Goal: Use online tool/utility: Utilize a website feature to perform a specific function

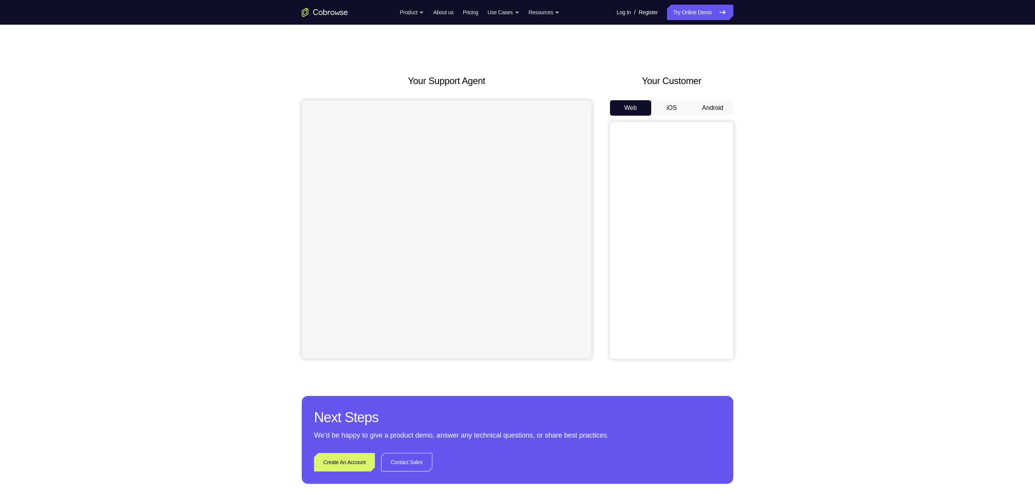
drag, startPoint x: 0, startPoint y: 0, endPoint x: 724, endPoint y: 112, distance: 732.5
click at [517, 112] on button "Android" at bounding box center [712, 107] width 41 height 15
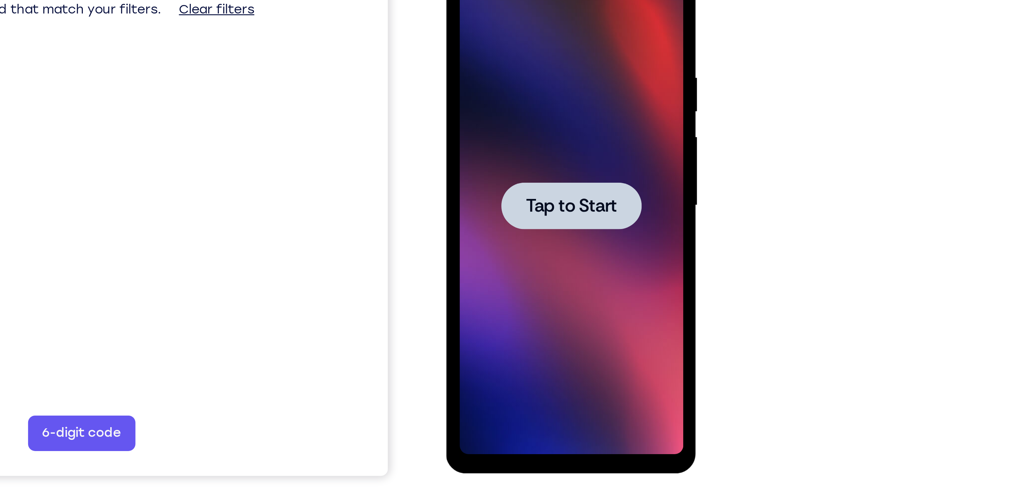
click at [507, 62] on span "Tap to Start" at bounding box center [500, 58] width 39 height 8
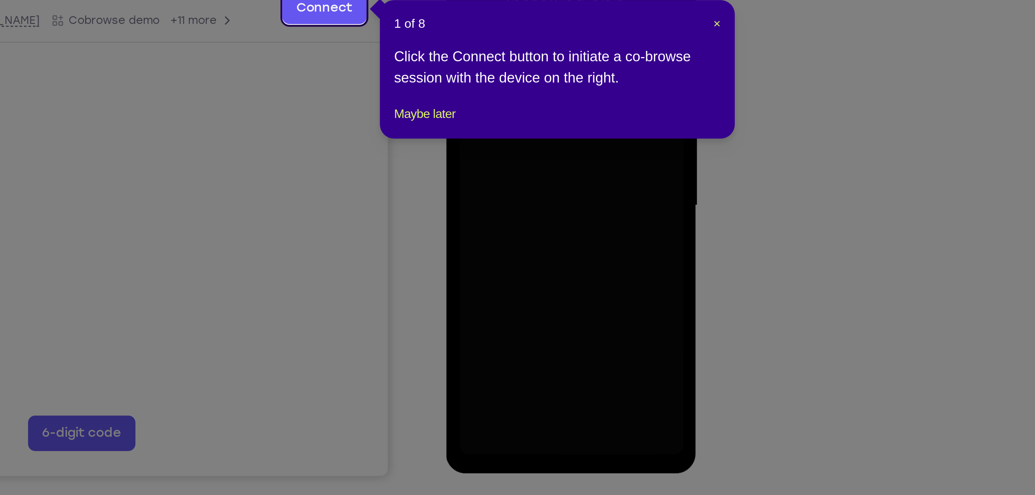
click at [517, 247] on icon at bounding box center [523, 247] width 1047 height 495
click at [517, 161] on span "×" at bounding box center [734, 162] width 3 height 6
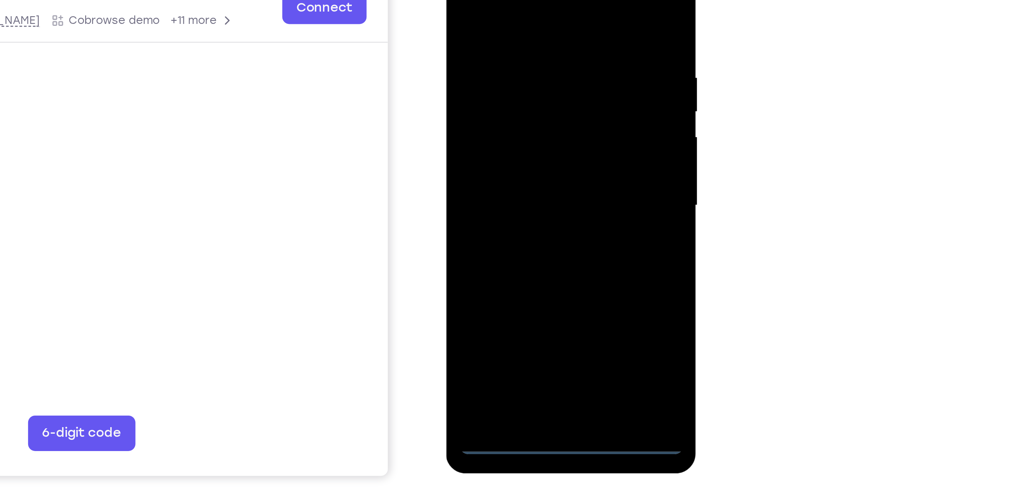
click at [499, 158] on div at bounding box center [500, 58] width 97 height 216
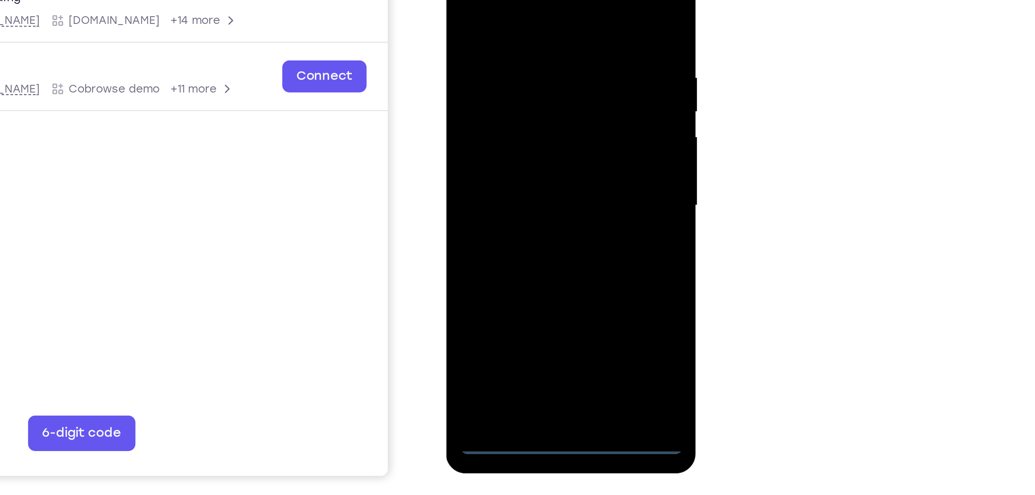
click at [517, 114] on div at bounding box center [500, 58] width 97 height 216
click at [517, 119] on div at bounding box center [500, 58] width 97 height 216
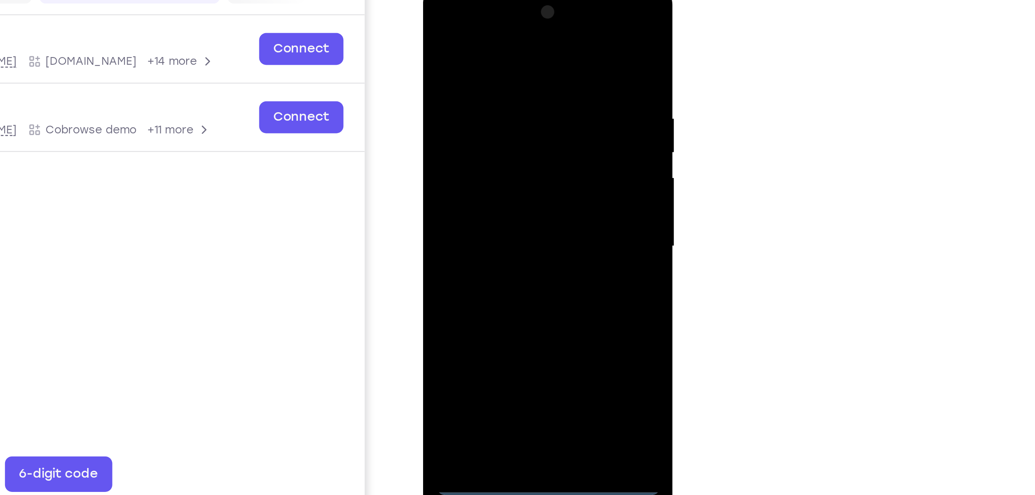
click at [467, 19] on div at bounding box center [477, 99] width 97 height 216
click at [505, 90] on div at bounding box center [477, 99] width 97 height 216
click at [471, 114] on div at bounding box center [477, 99] width 97 height 216
click at [476, 88] on div at bounding box center [477, 99] width 97 height 216
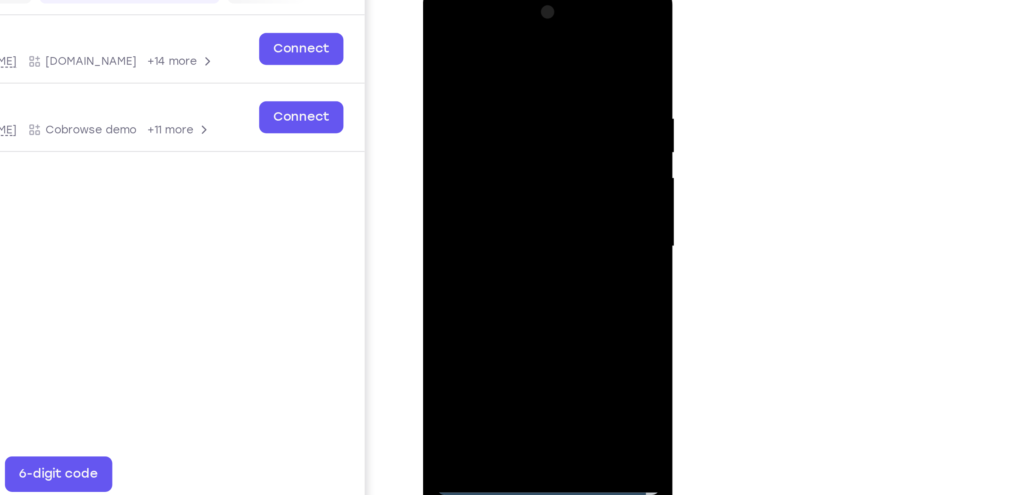
click at [459, 99] on div at bounding box center [477, 99] width 97 height 216
click at [495, 126] on div at bounding box center [477, 99] width 97 height 216
click at [487, 119] on div at bounding box center [477, 99] width 97 height 216
click at [480, 136] on div at bounding box center [477, 99] width 97 height 216
click at [483, 140] on div at bounding box center [477, 99] width 97 height 216
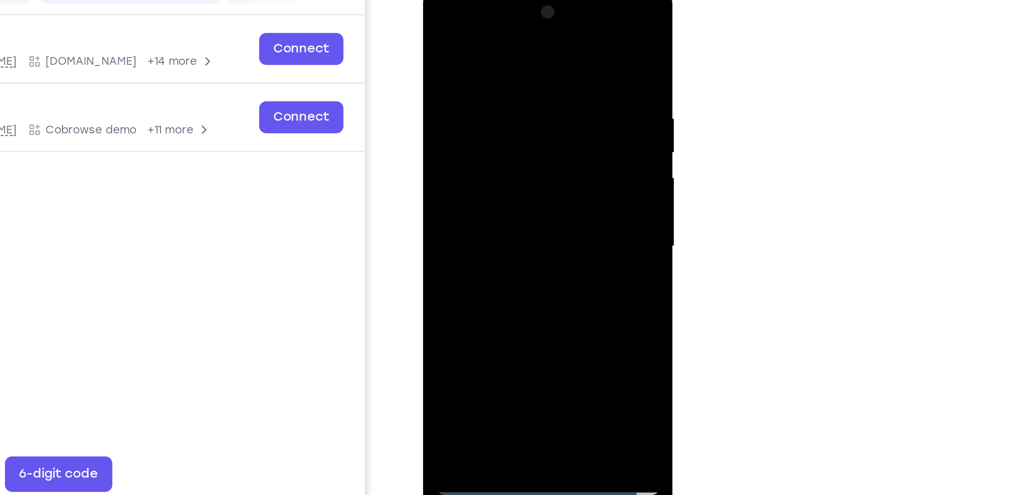
click at [472, 58] on div at bounding box center [477, 99] width 97 height 216
click at [456, 79] on div at bounding box center [477, 99] width 97 height 216
drag, startPoint x: 456, startPoint y: 79, endPoint x: 462, endPoint y: 95, distance: 16.5
click at [462, 95] on div at bounding box center [477, 99] width 97 height 216
click at [489, 84] on div at bounding box center [477, 99] width 97 height 216
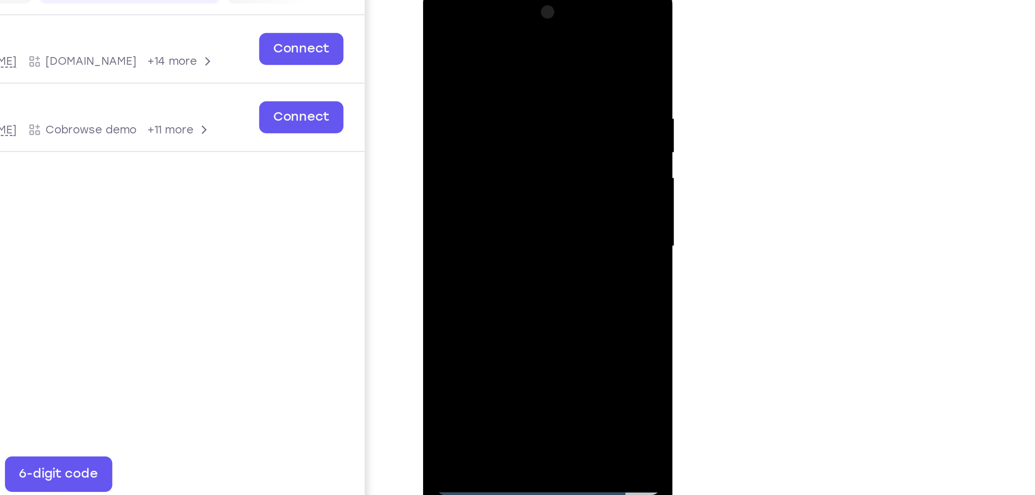
click at [471, 193] on div at bounding box center [477, 99] width 97 height 216
click at [462, 72] on div at bounding box center [477, 99] width 97 height 216
click at [450, 13] on div at bounding box center [477, 99] width 97 height 216
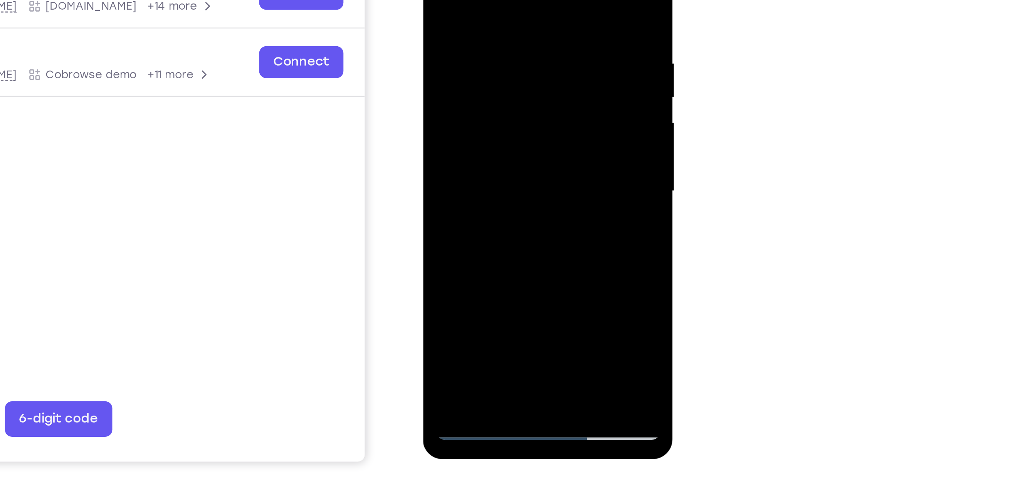
click at [447, 149] on div at bounding box center [477, 44] width 97 height 216
click at [448, 146] on div at bounding box center [477, 44] width 97 height 216
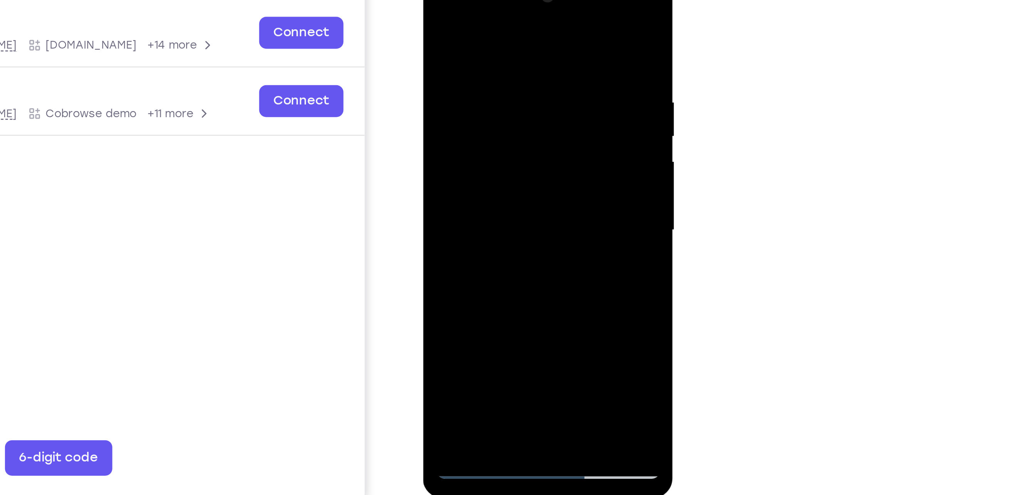
click at [514, 17] on div at bounding box center [477, 83] width 97 height 216
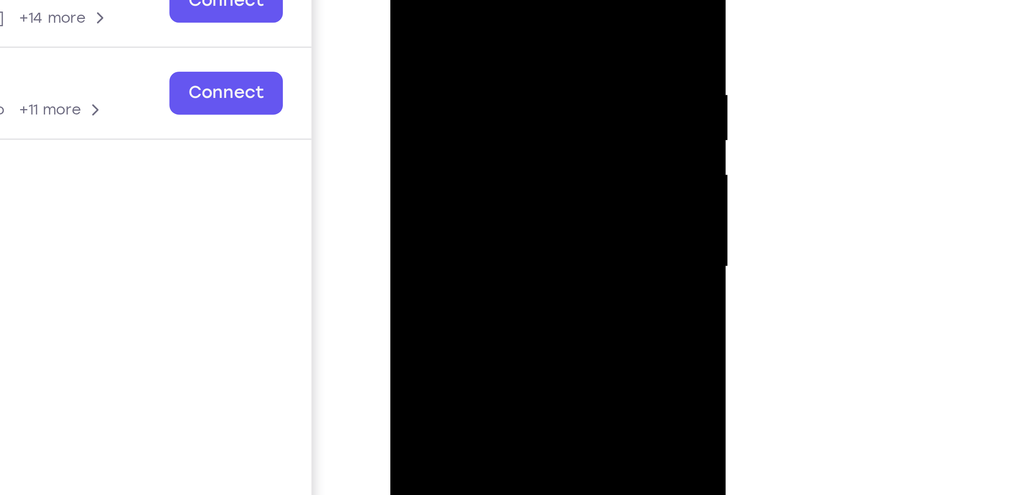
click at [464, 0] on div at bounding box center [443, 29] width 97 height 216
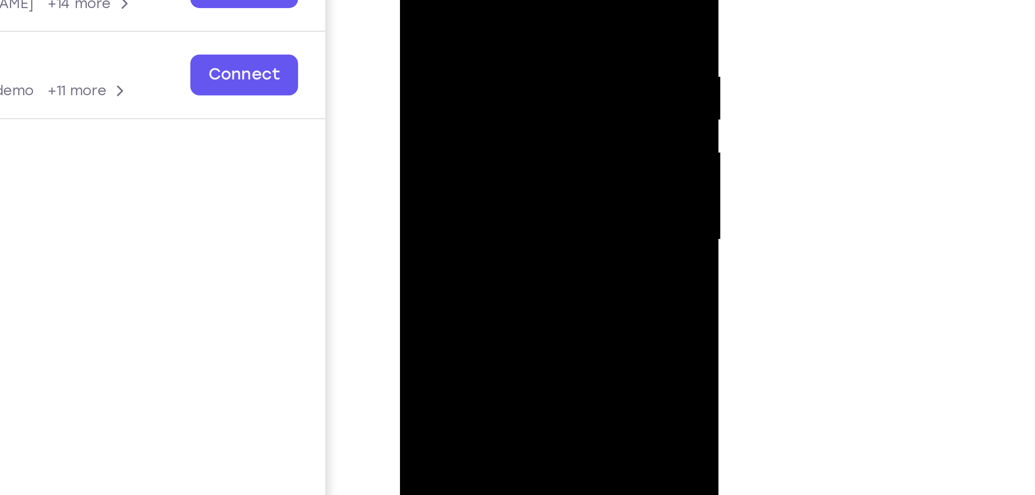
click at [497, 22] on div at bounding box center [454, 20] width 97 height 216
click at [494, 24] on div at bounding box center [454, 20] width 97 height 216
click at [414, 8] on div at bounding box center [454, 20] width 97 height 216
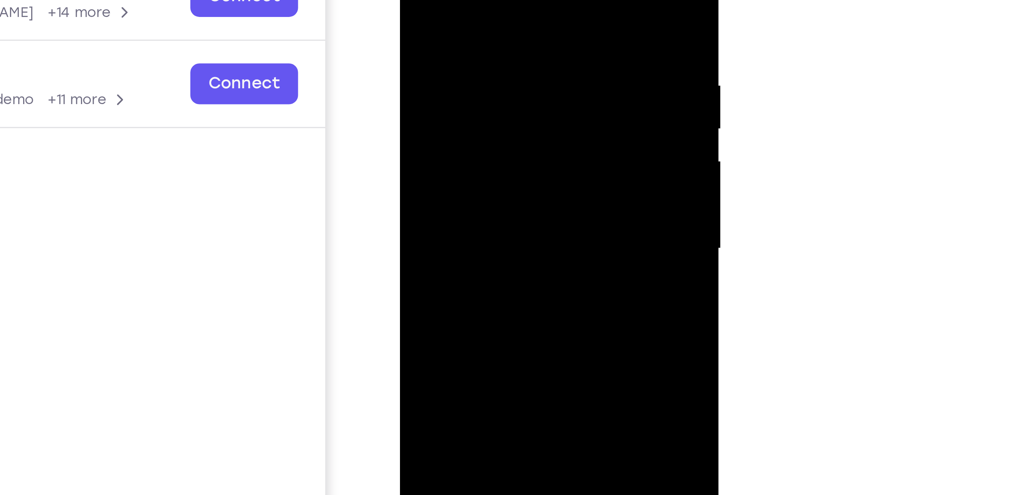
click at [491, 24] on div at bounding box center [454, 29] width 97 height 216
click at [417, 51] on div at bounding box center [454, 29] width 97 height 216
click at [495, 40] on div at bounding box center [454, 29] width 97 height 216
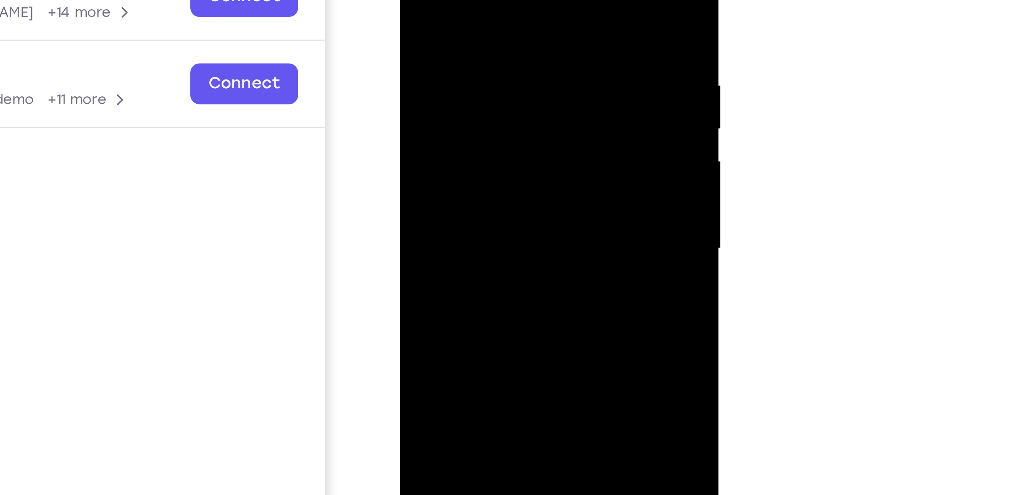
click at [495, 40] on div at bounding box center [454, 29] width 97 height 216
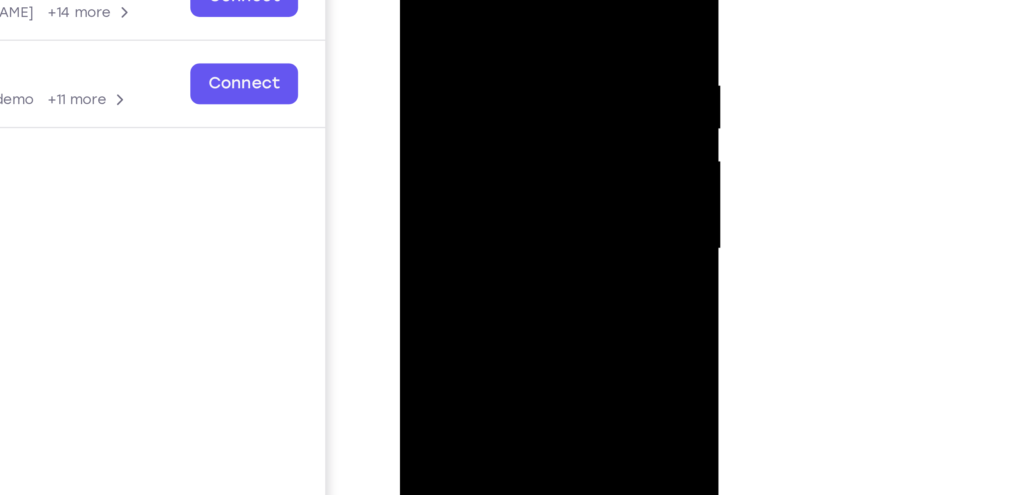
click at [495, 40] on div at bounding box center [454, 29] width 97 height 216
click at [417, 20] on div at bounding box center [454, 29] width 97 height 216
click at [495, 46] on div at bounding box center [454, 29] width 97 height 216
click at [412, 0] on div at bounding box center [454, 29] width 97 height 216
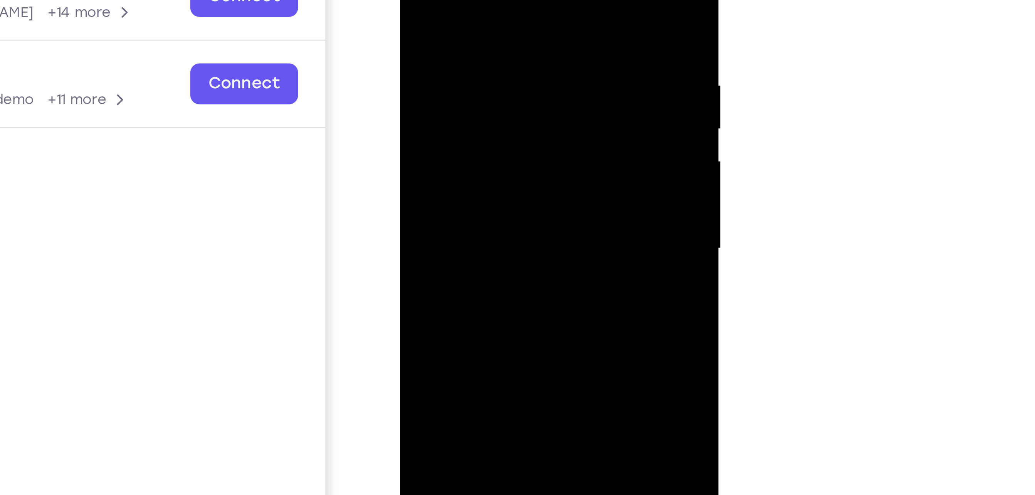
click at [498, 17] on div at bounding box center [454, 29] width 97 height 216
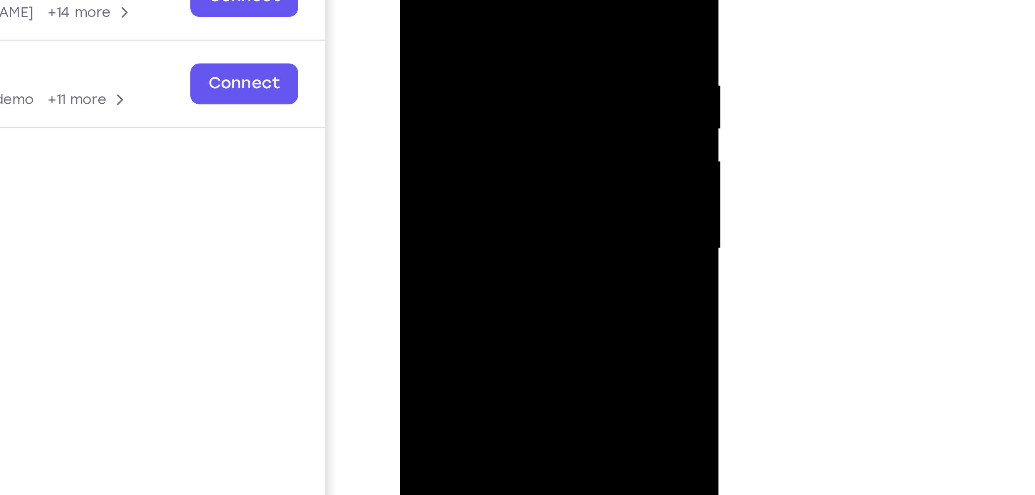
click at [498, 17] on div at bounding box center [454, 29] width 97 height 216
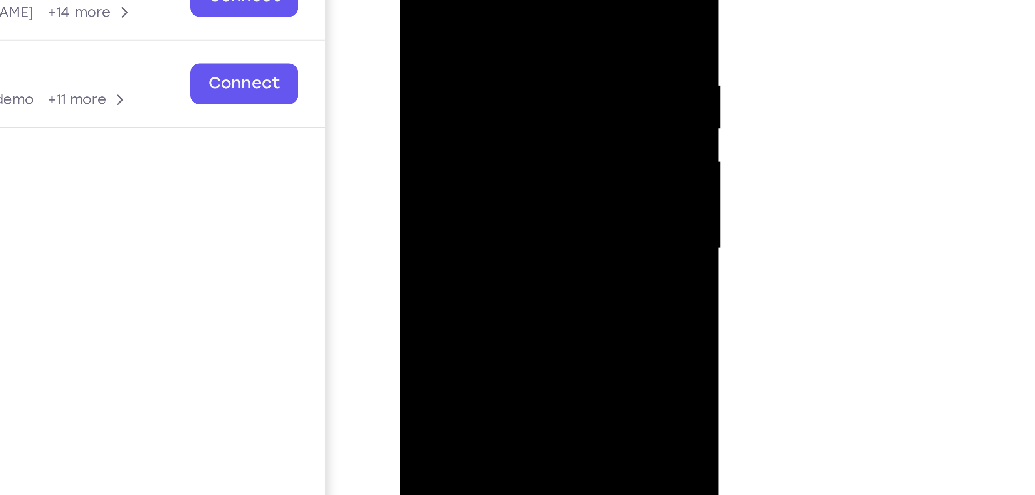
click at [498, 17] on div at bounding box center [454, 29] width 97 height 216
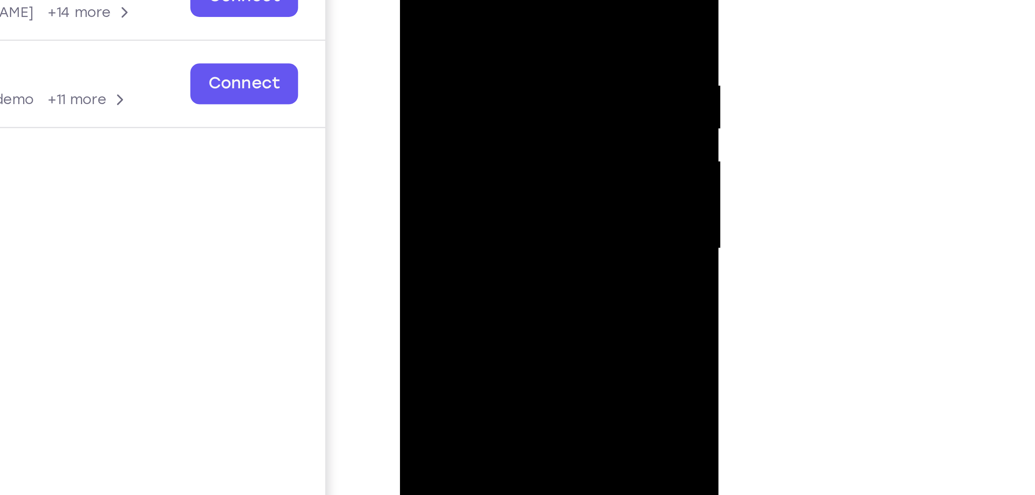
click at [498, 17] on div at bounding box center [454, 29] width 97 height 216
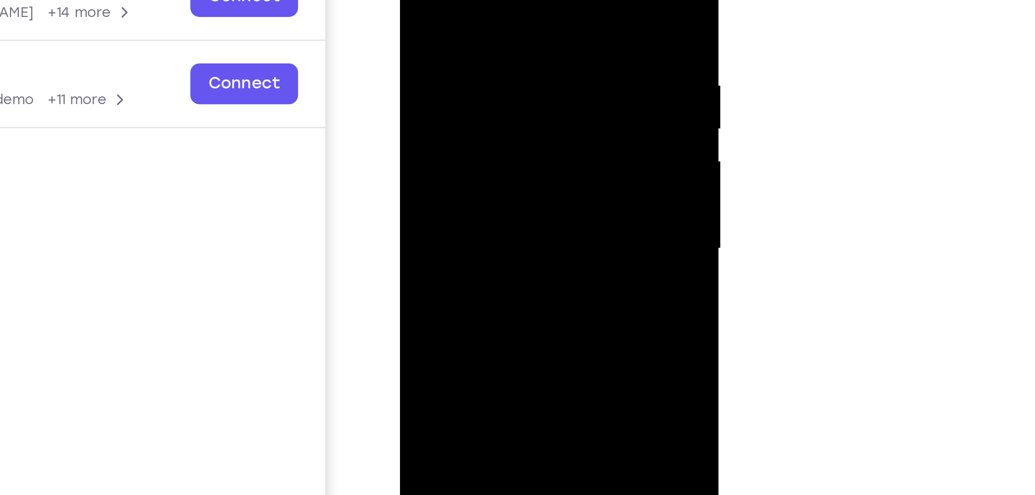
click at [498, 17] on div at bounding box center [454, 29] width 97 height 216
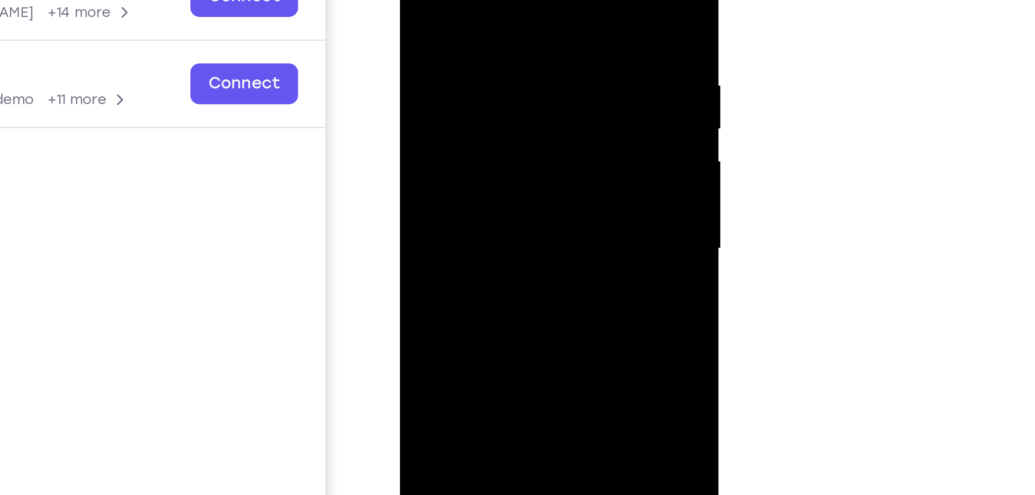
click at [498, 17] on div at bounding box center [454, 29] width 97 height 216
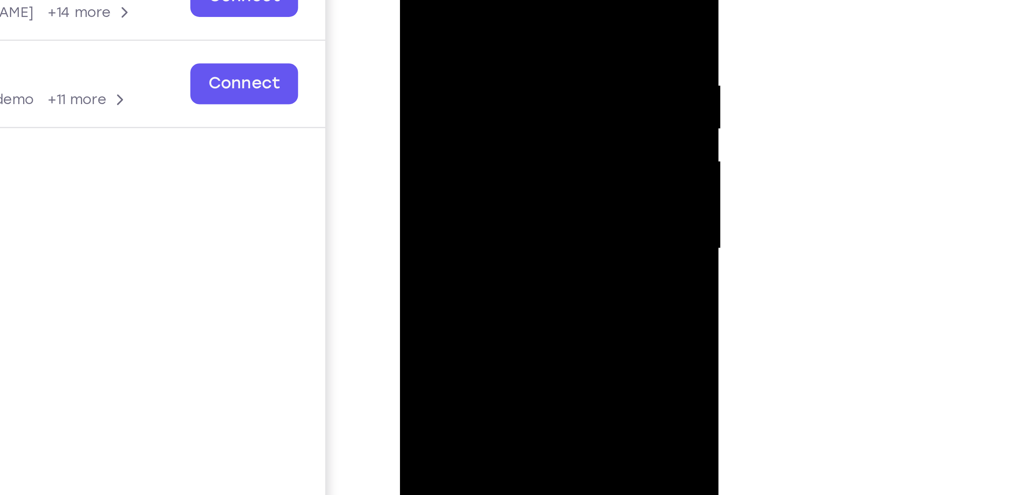
click at [498, 17] on div at bounding box center [454, 29] width 97 height 216
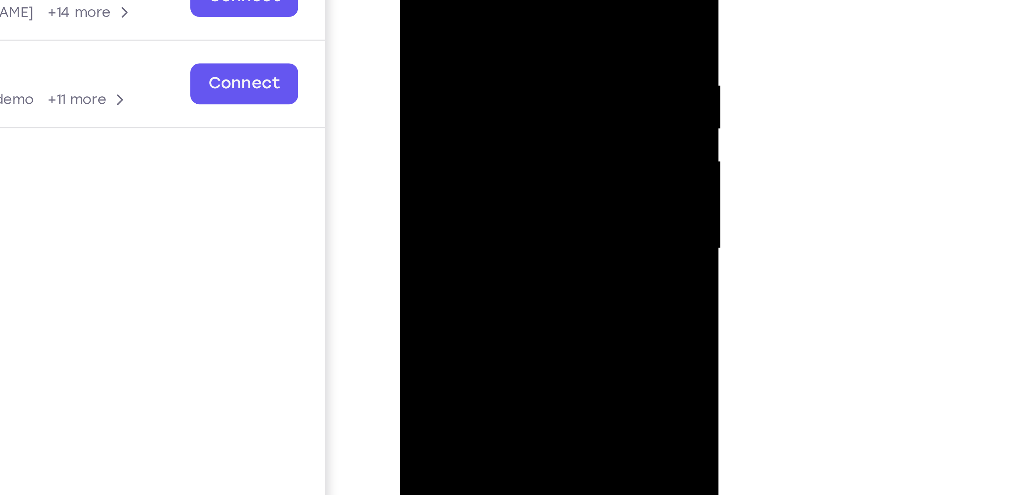
click at [498, 17] on div at bounding box center [454, 29] width 97 height 216
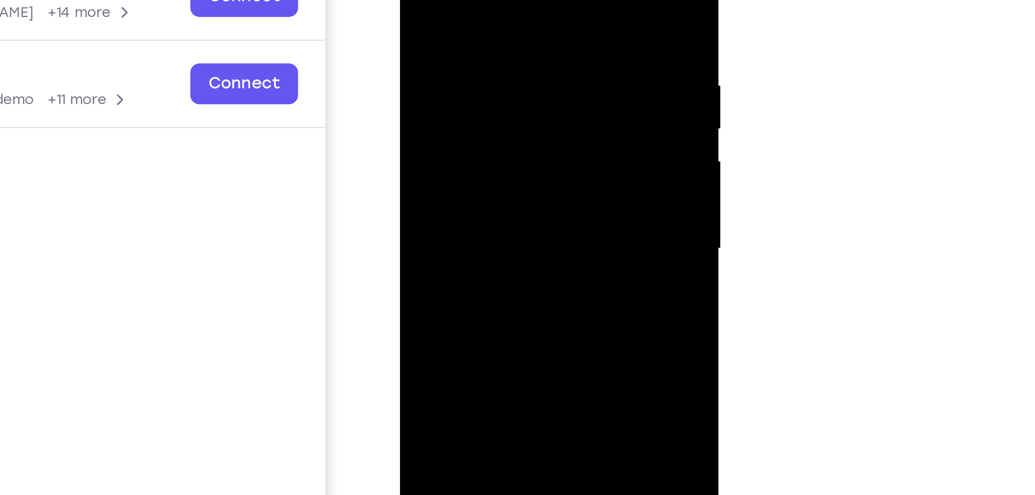
click at [494, 0] on div at bounding box center [454, 29] width 97 height 216
click at [496, 0] on div at bounding box center [454, 29] width 97 height 216
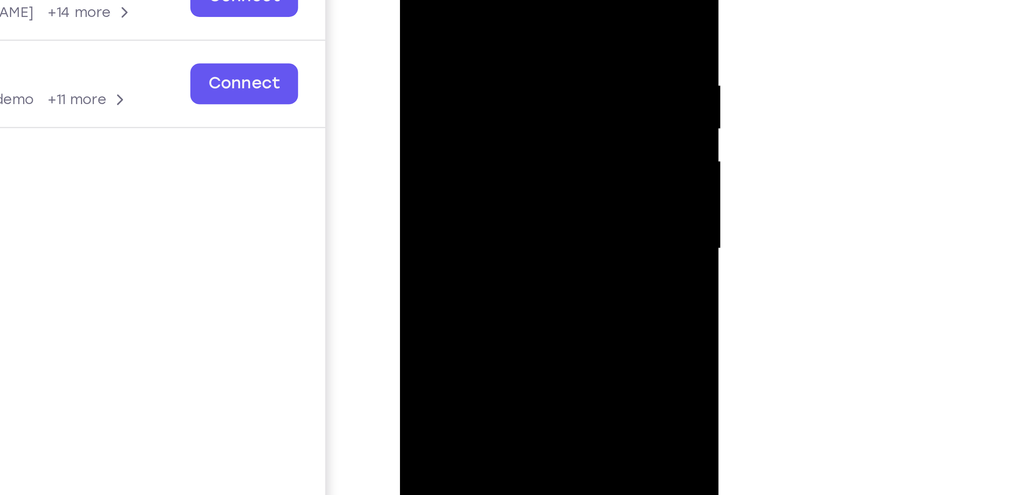
click at [496, 0] on div at bounding box center [454, 29] width 97 height 216
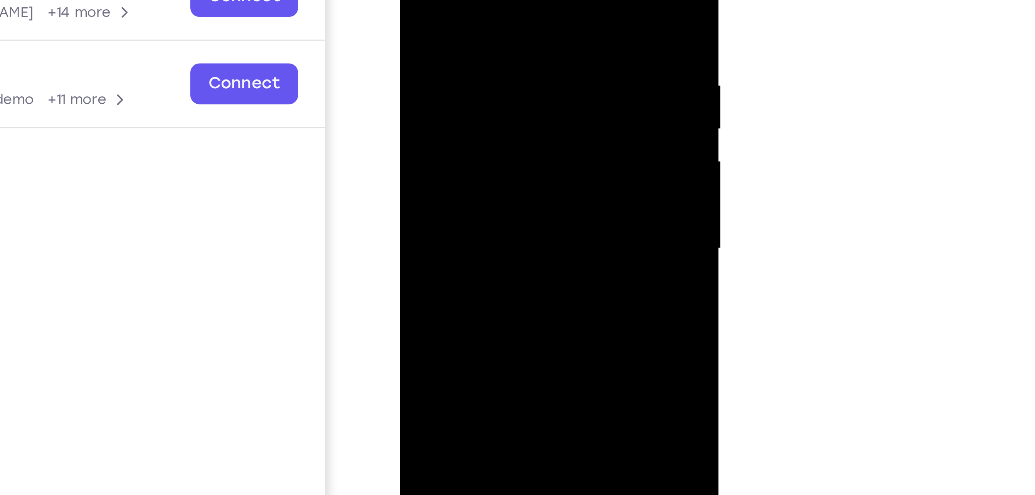
click at [496, 0] on div at bounding box center [454, 29] width 97 height 216
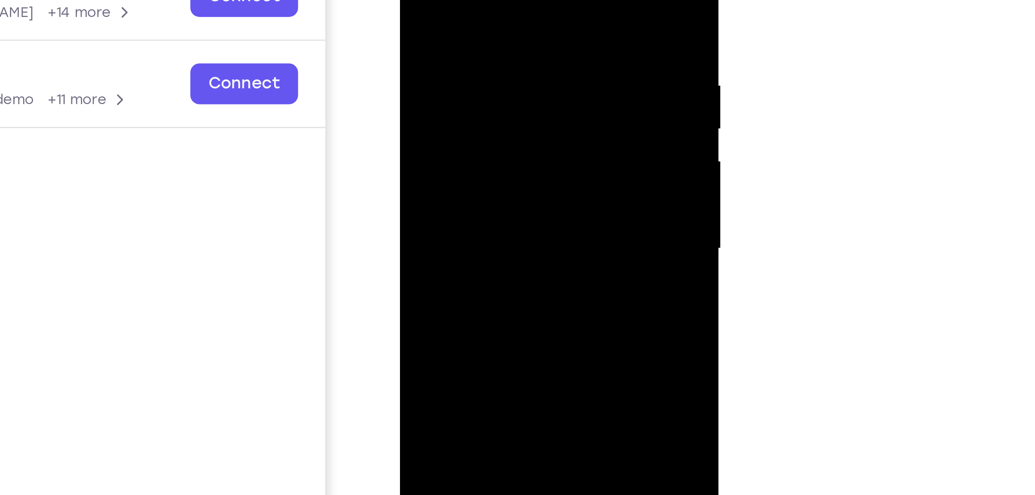
click at [496, 0] on div at bounding box center [454, 29] width 97 height 216
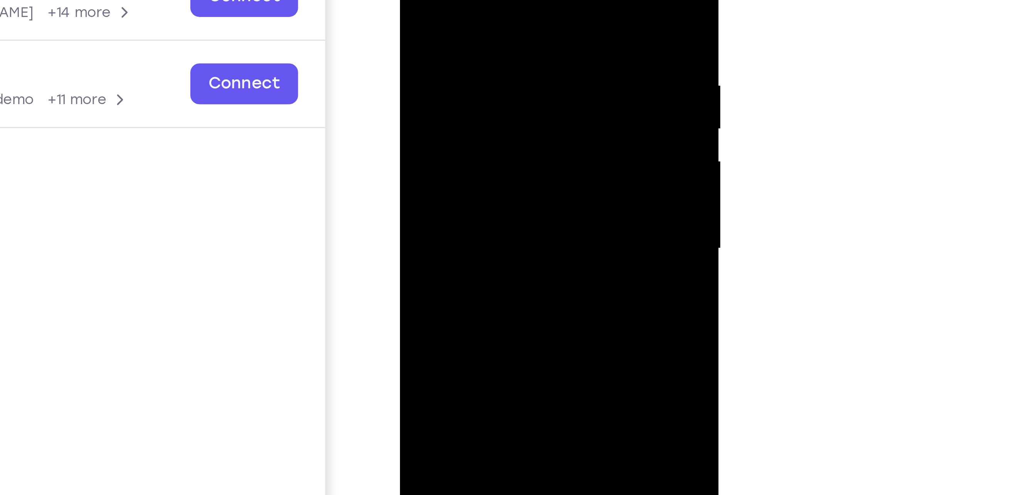
click at [496, 0] on div at bounding box center [454, 29] width 97 height 216
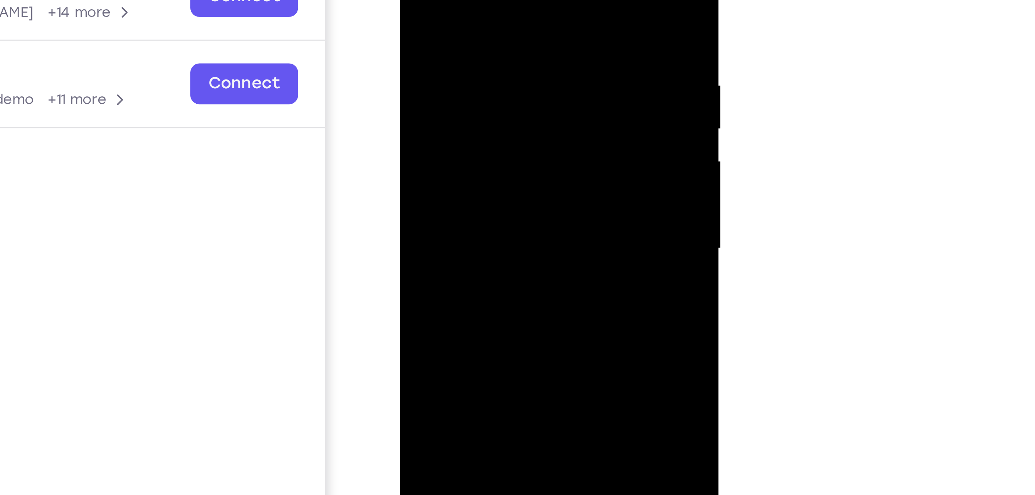
click at [496, 0] on div at bounding box center [454, 29] width 97 height 216
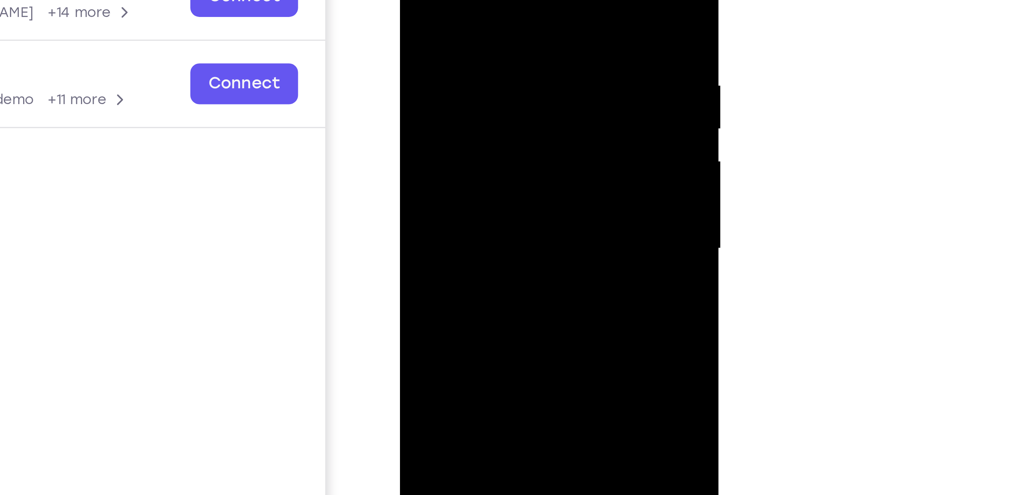
click at [496, 0] on div at bounding box center [454, 29] width 97 height 216
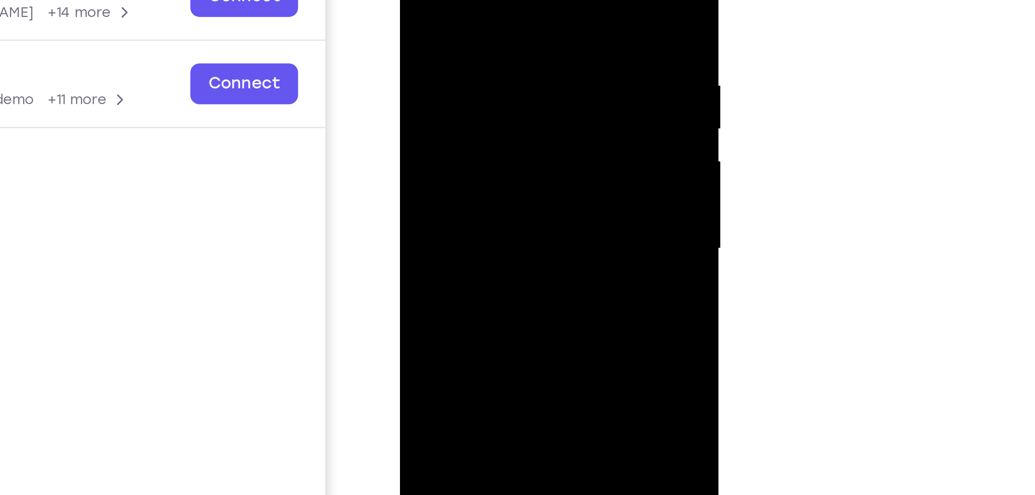
click at [496, 0] on div at bounding box center [454, 29] width 97 height 216
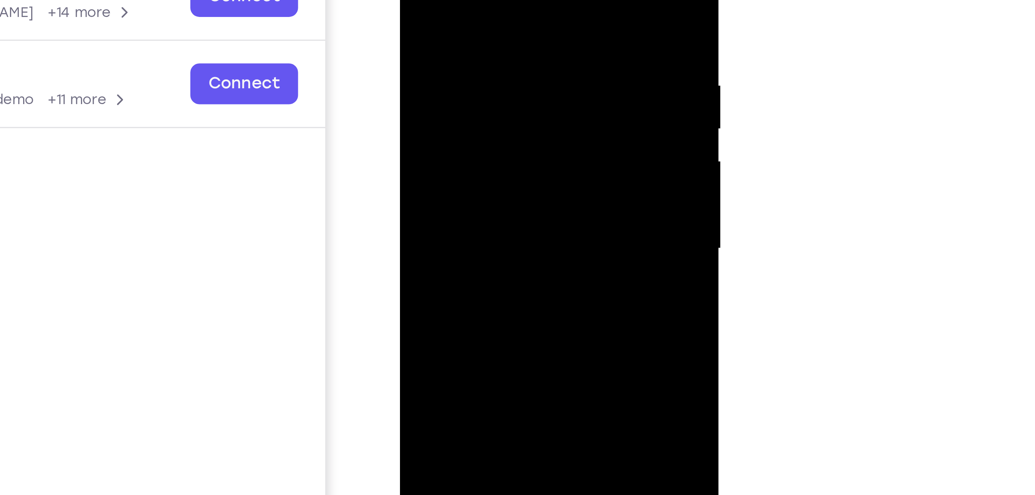
click at [496, 0] on div at bounding box center [454, 29] width 97 height 216
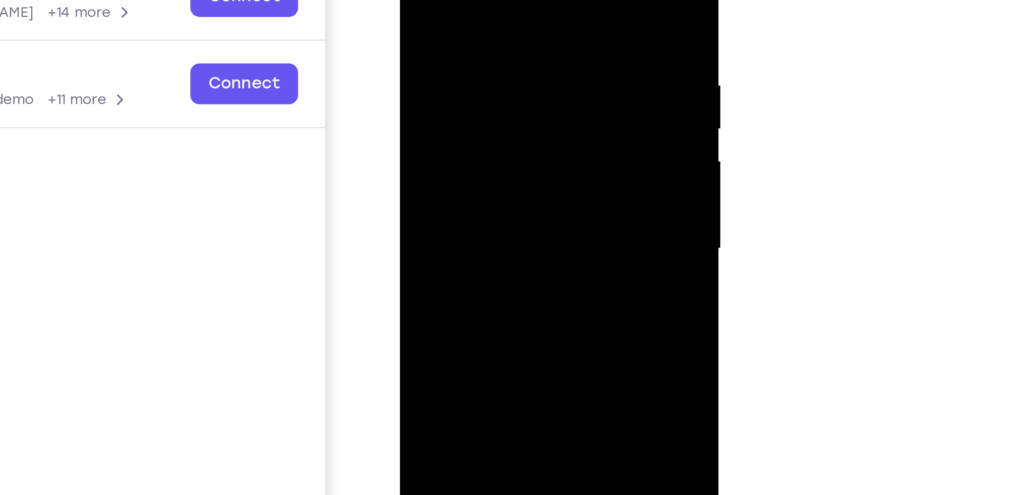
click at [496, 0] on div at bounding box center [454, 29] width 97 height 216
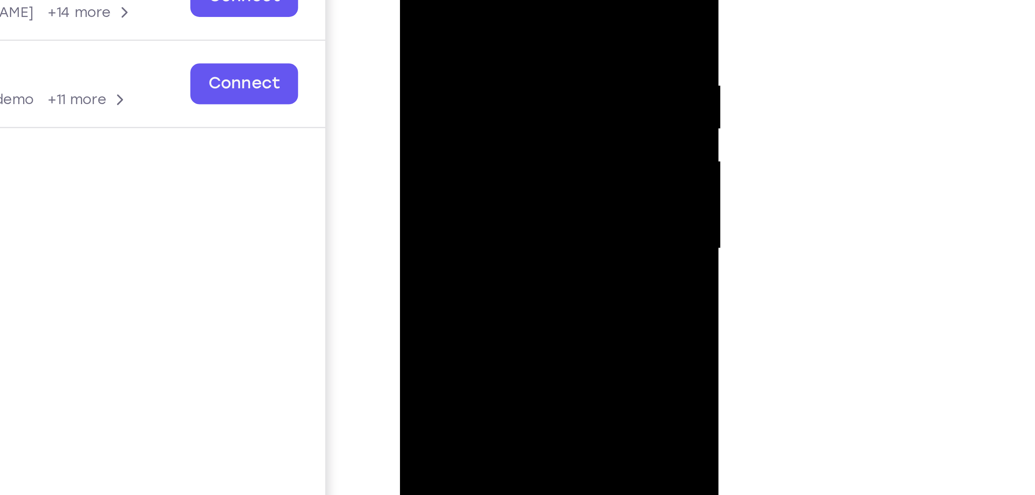
click at [496, 0] on div at bounding box center [454, 29] width 97 height 216
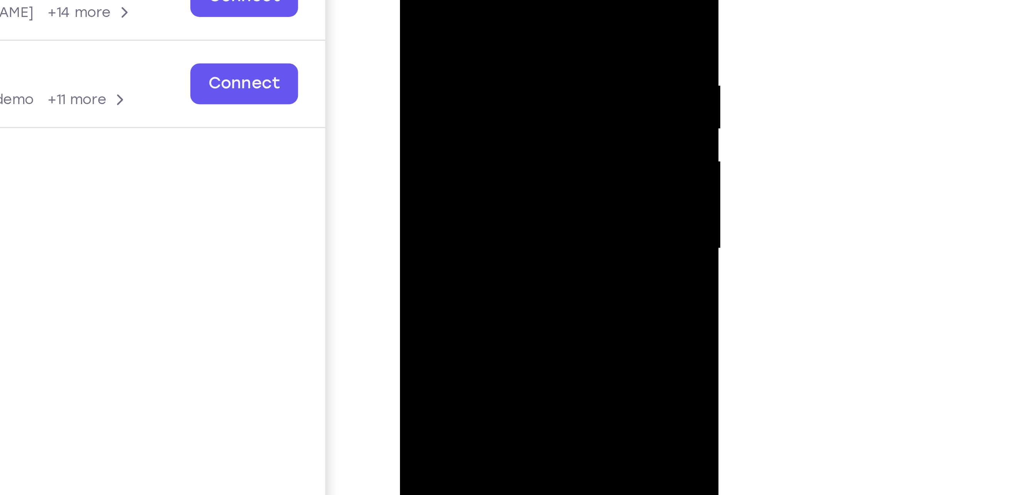
click at [496, 0] on div at bounding box center [454, 29] width 97 height 216
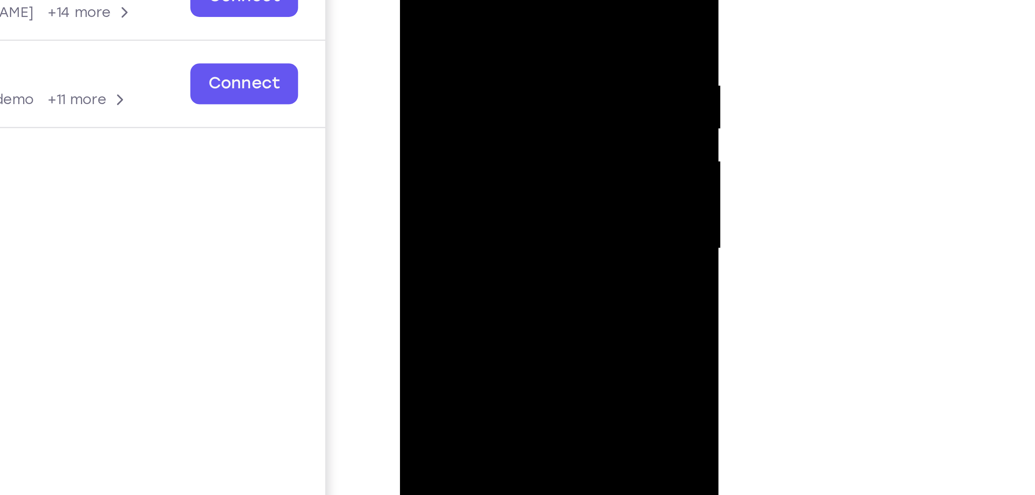
click at [496, 0] on div at bounding box center [454, 29] width 97 height 216
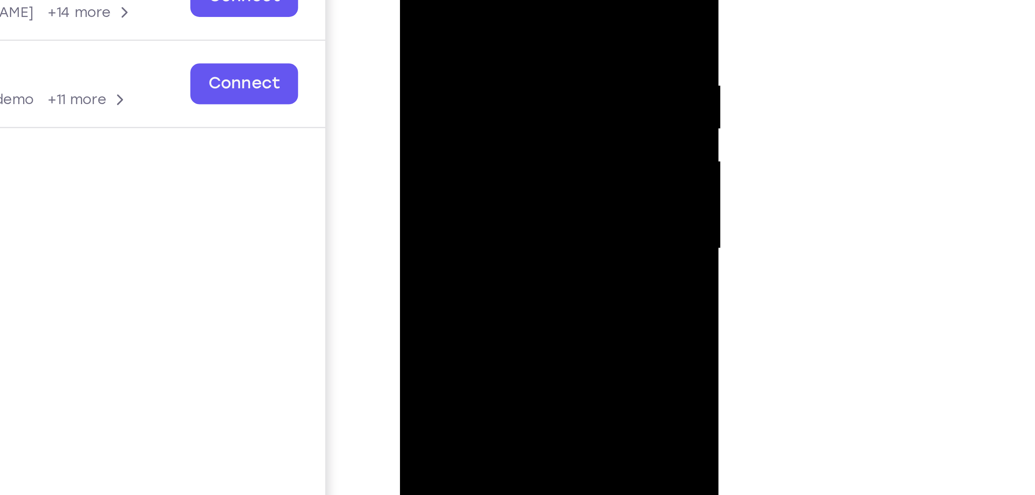
click at [496, 0] on div at bounding box center [454, 29] width 97 height 216
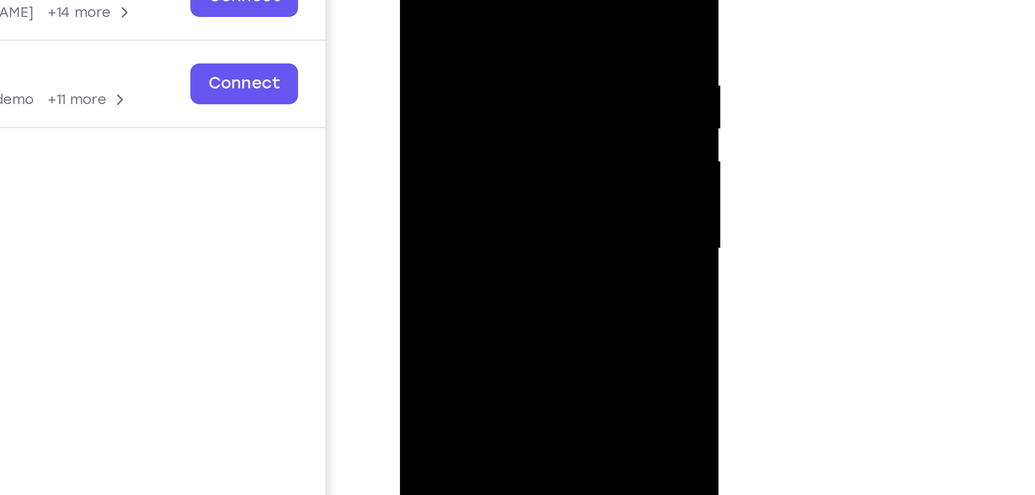
click at [496, 0] on div at bounding box center [454, 29] width 97 height 216
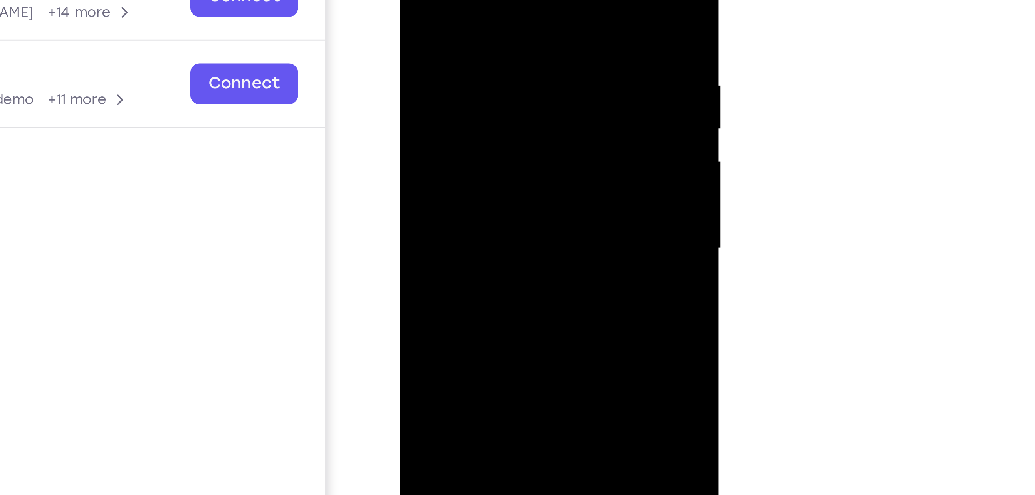
click at [496, 0] on div at bounding box center [454, 29] width 97 height 216
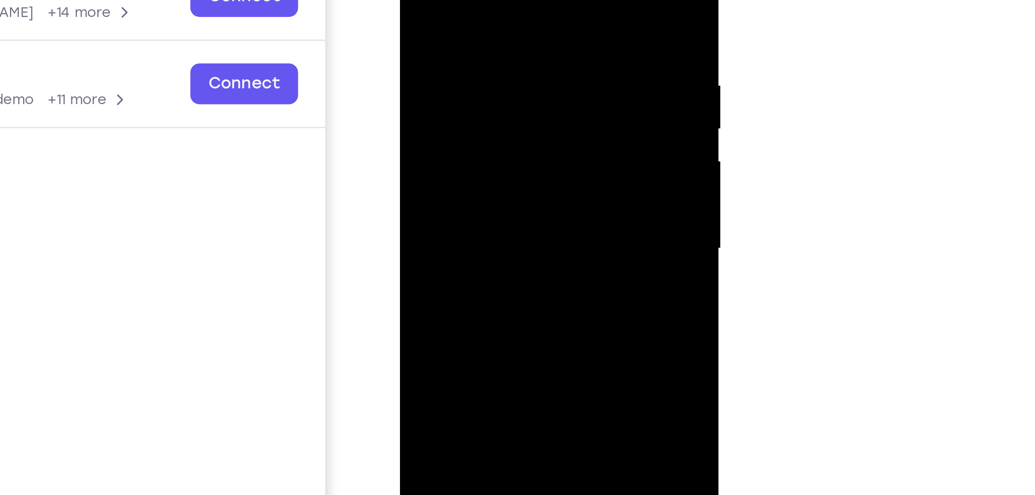
click at [496, 0] on div at bounding box center [454, 29] width 97 height 216
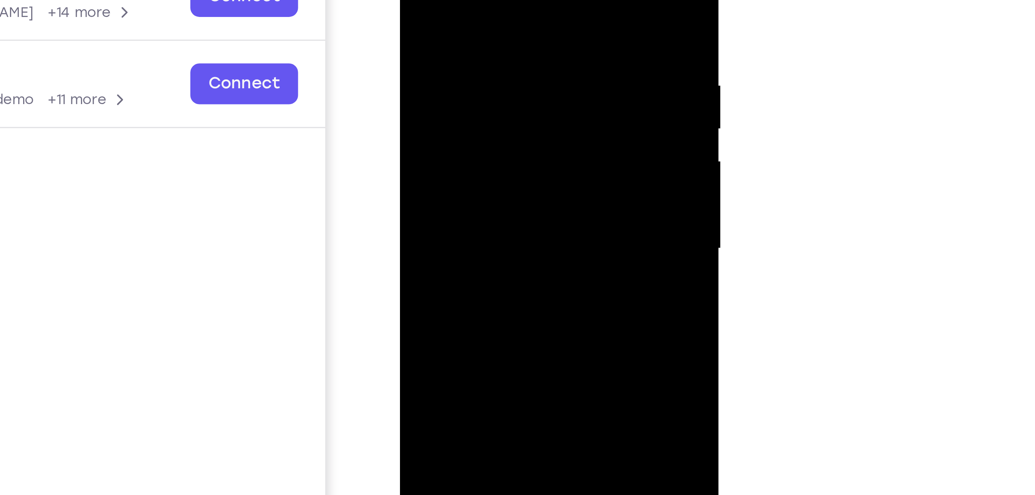
click at [496, 0] on div at bounding box center [454, 29] width 97 height 216
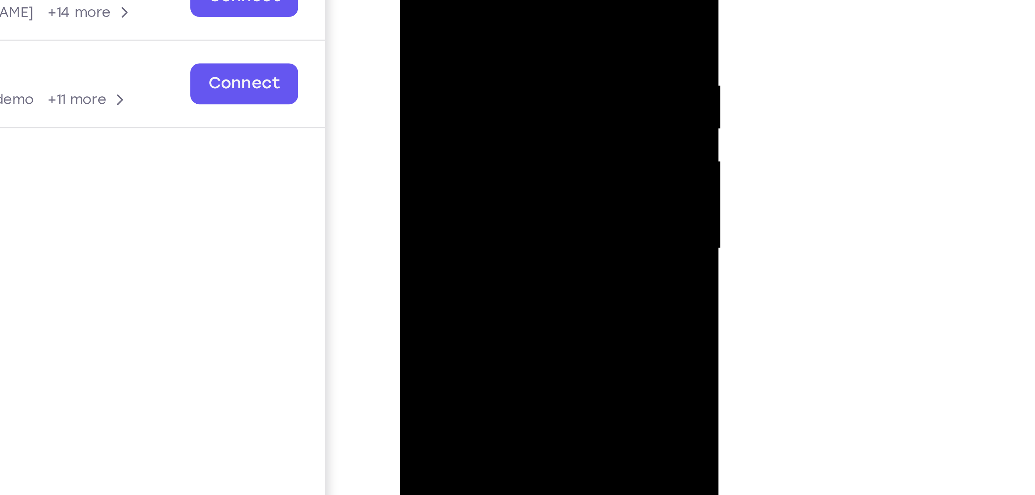
click at [496, 0] on div at bounding box center [454, 29] width 97 height 216
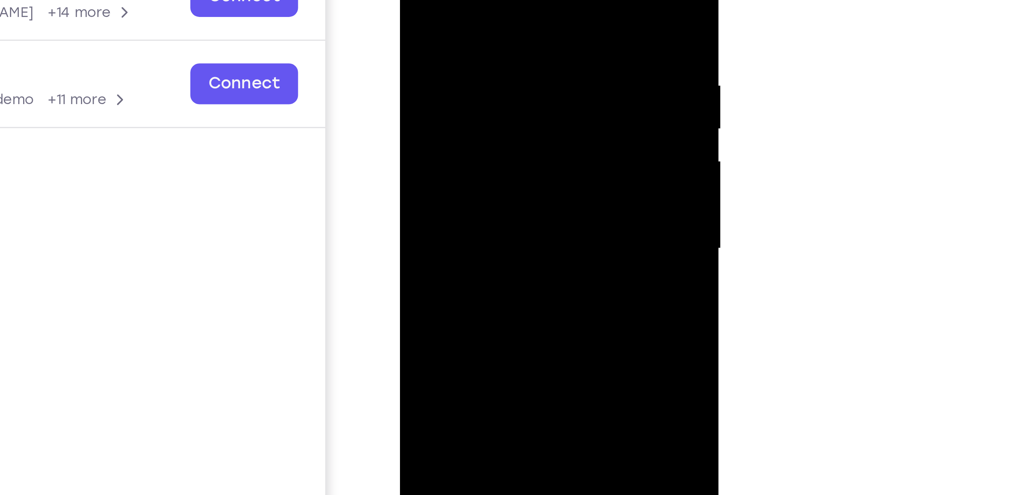
click at [496, 0] on div at bounding box center [454, 29] width 97 height 216
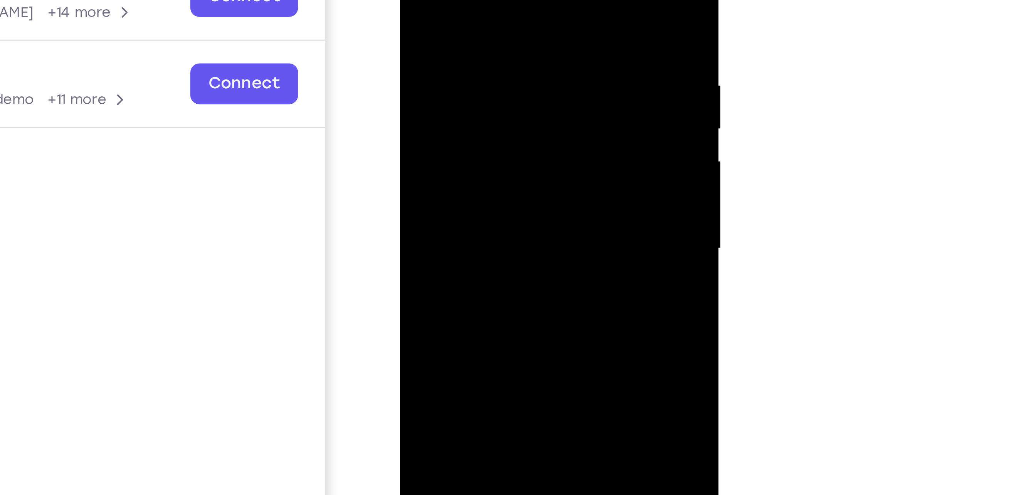
click at [496, 0] on div at bounding box center [454, 29] width 97 height 216
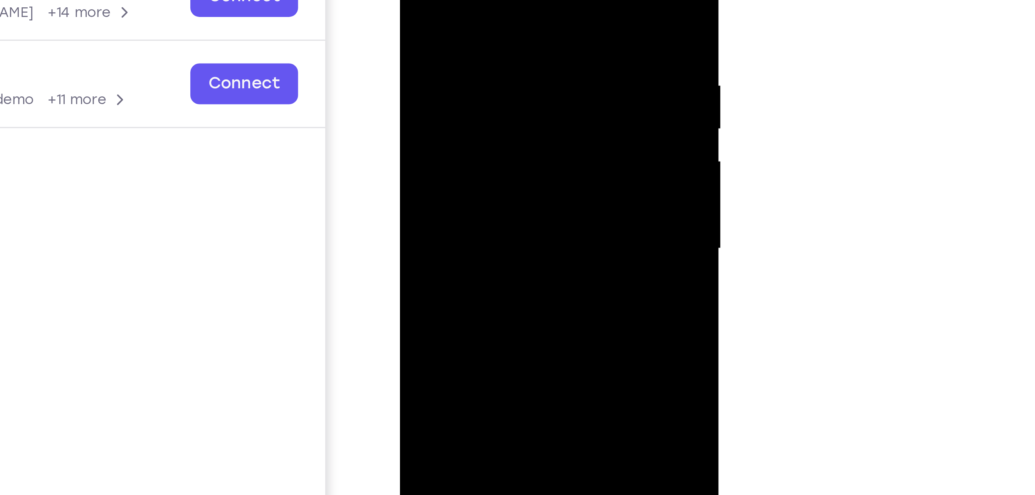
click at [496, 0] on div at bounding box center [454, 29] width 97 height 216
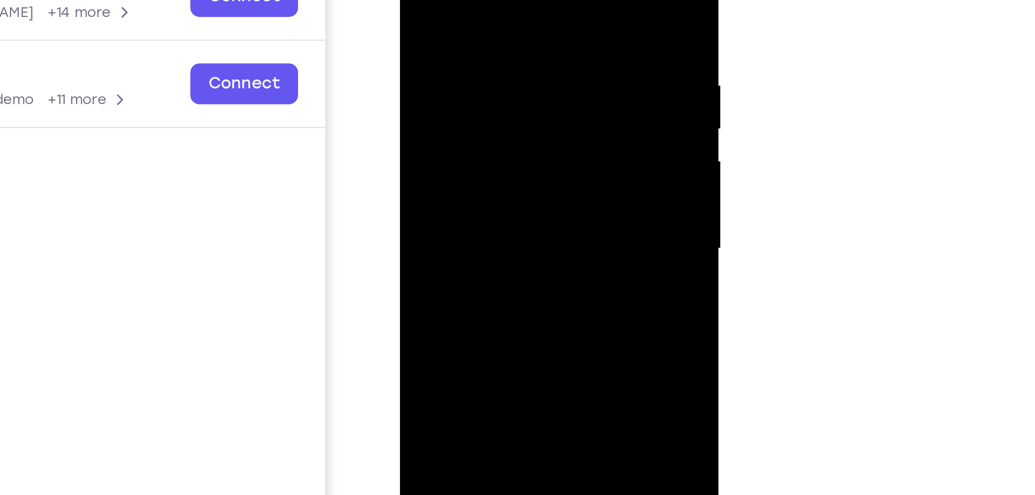
click at [496, 0] on div at bounding box center [454, 29] width 97 height 216
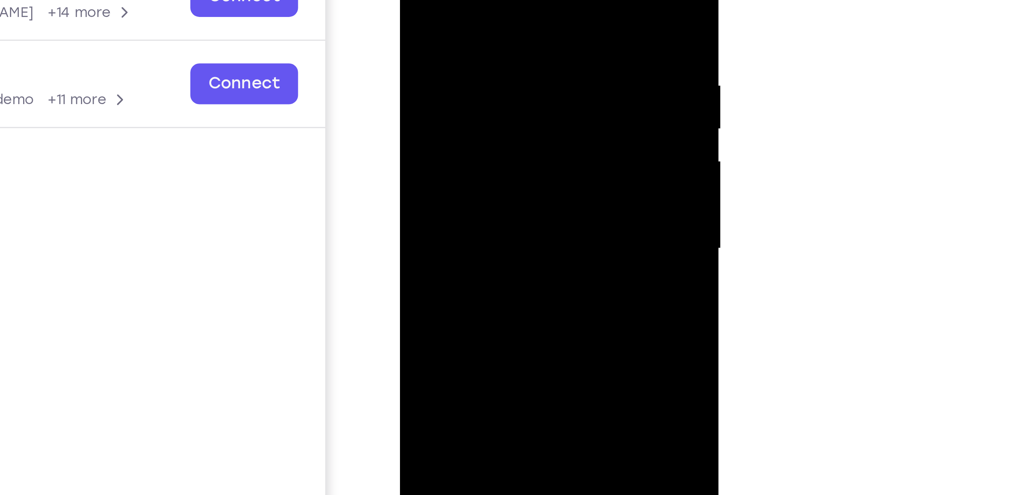
click at [496, 0] on div at bounding box center [454, 29] width 97 height 216
click at [493, 0] on div at bounding box center [454, 29] width 97 height 216
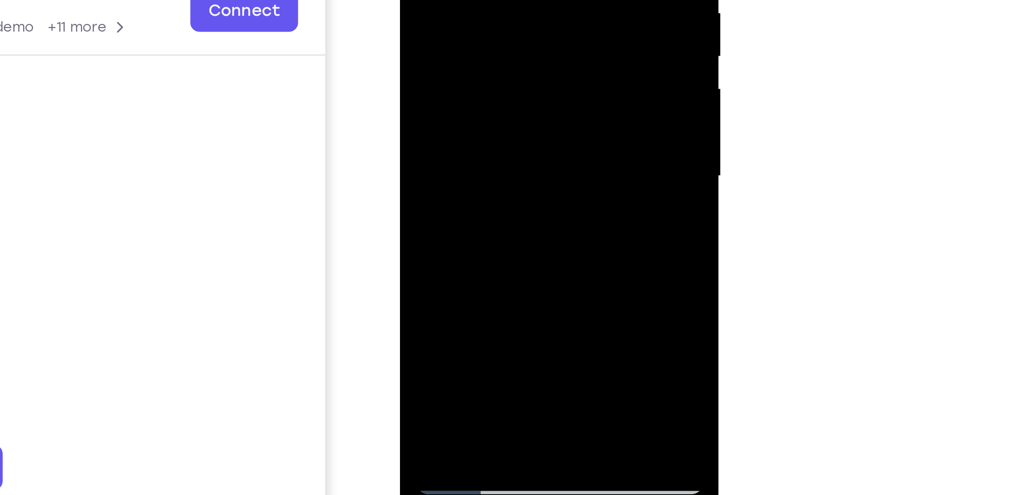
drag, startPoint x: 468, startPoint y: 4, endPoint x: 480, endPoint y: -68, distance: 73.6
drag, startPoint x: 469, startPoint y: -64, endPoint x: 481, endPoint y: -109, distance: 47.4
drag, startPoint x: 471, startPoint y: -29, endPoint x: 480, endPoint y: -78, distance: 50.1
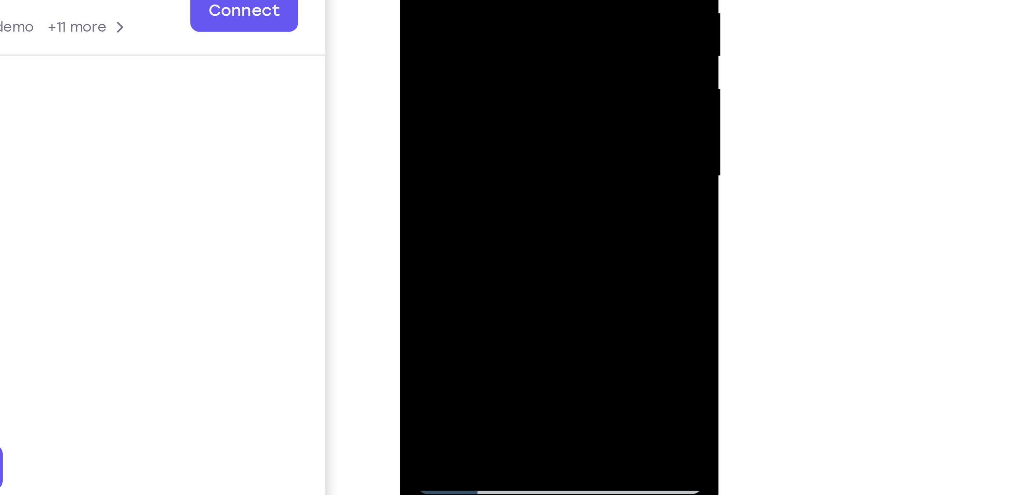
drag, startPoint x: 451, startPoint y: 11, endPoint x: 471, endPoint y: -56, distance: 69.4
drag, startPoint x: 451, startPoint y: 16, endPoint x: 459, endPoint y: -40, distance: 56.5
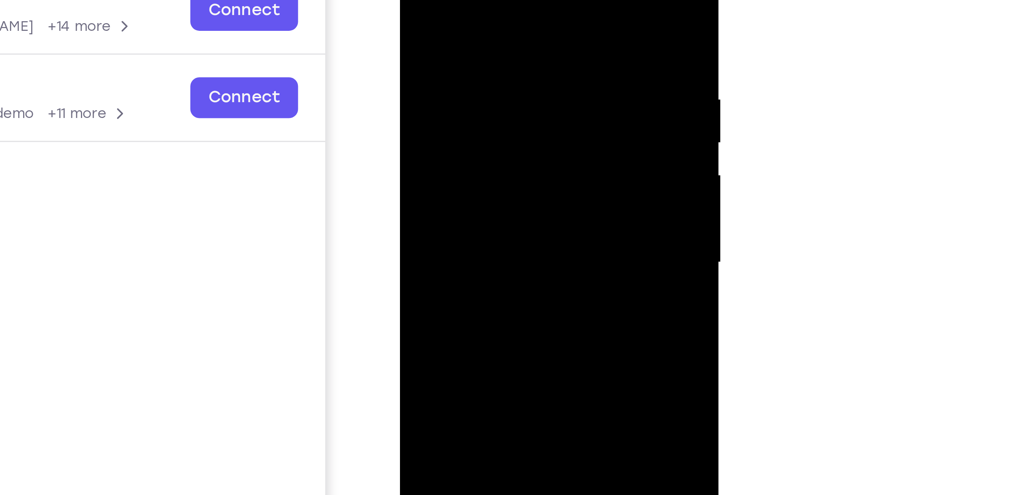
click at [495, 0] on div at bounding box center [454, 42] width 97 height 216
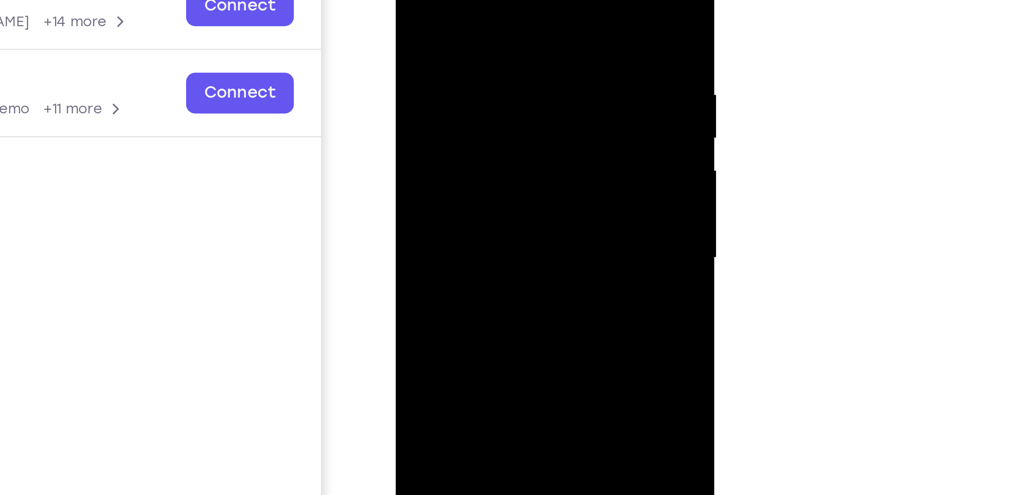
click at [466, 83] on div at bounding box center [449, 38] width 97 height 216
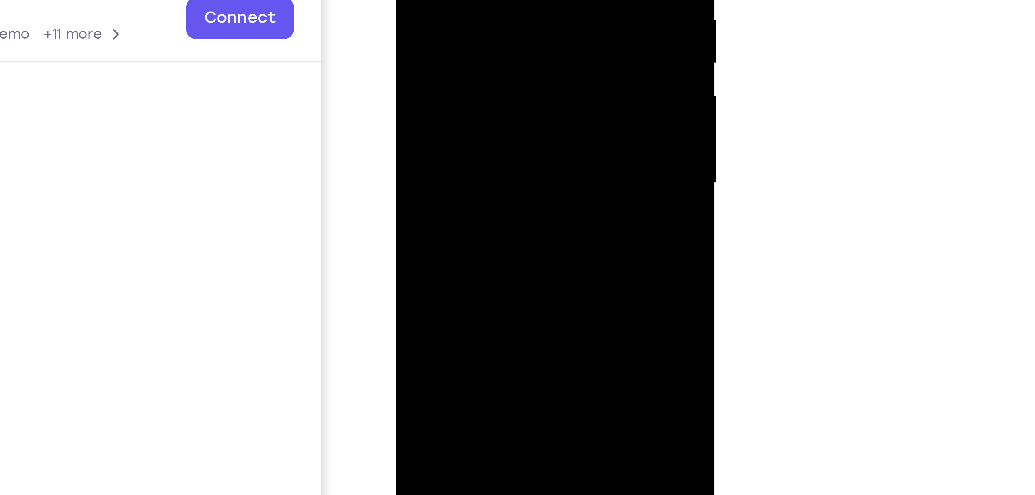
drag, startPoint x: 469, startPoint y: 25, endPoint x: 482, endPoint y: -61, distance: 86.6
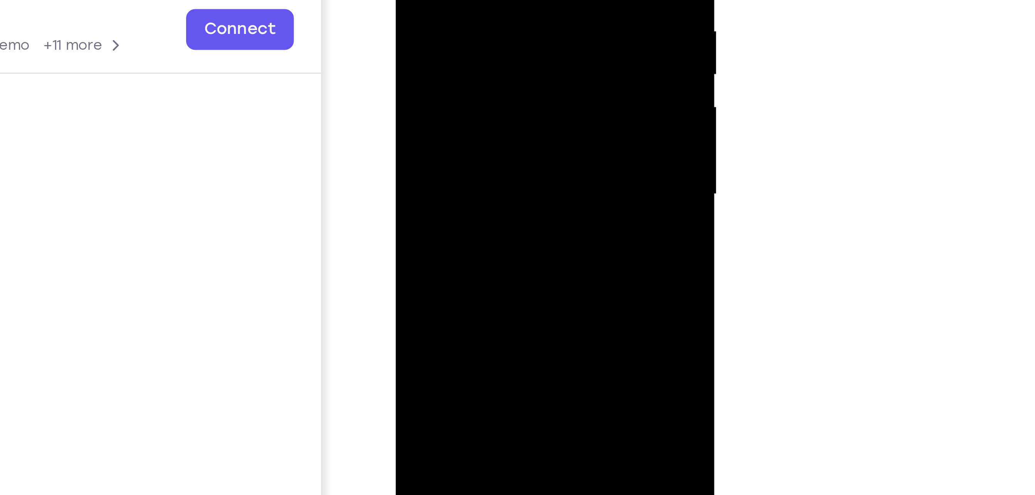
drag, startPoint x: 461, startPoint y: -69, endPoint x: 464, endPoint y: 47, distance: 116.1
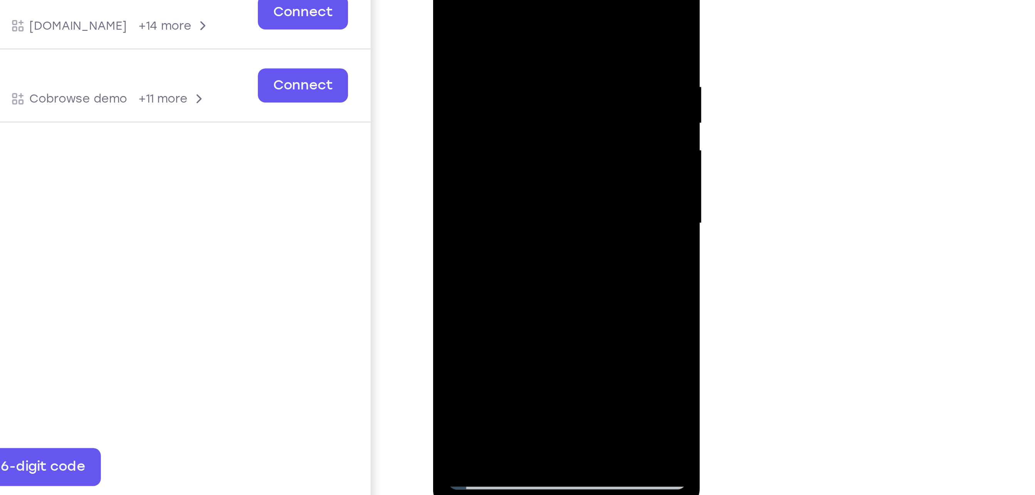
drag, startPoint x: 516, startPoint y: 110, endPoint x: 520, endPoint y: 78, distance: 32.3
click at [517, 78] on div at bounding box center [487, 58] width 97 height 216
drag, startPoint x: 503, startPoint y: 93, endPoint x: 507, endPoint y: 75, distance: 18.5
click at [507, 75] on div at bounding box center [487, 58] width 97 height 216
click at [445, 46] on div at bounding box center [487, 58] width 97 height 216
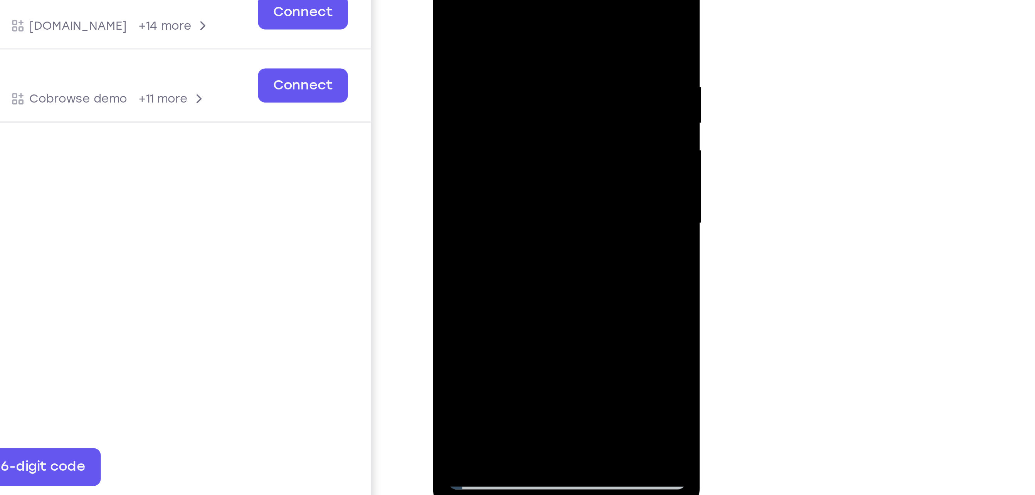
click at [517, 45] on div at bounding box center [487, 58] width 97 height 216
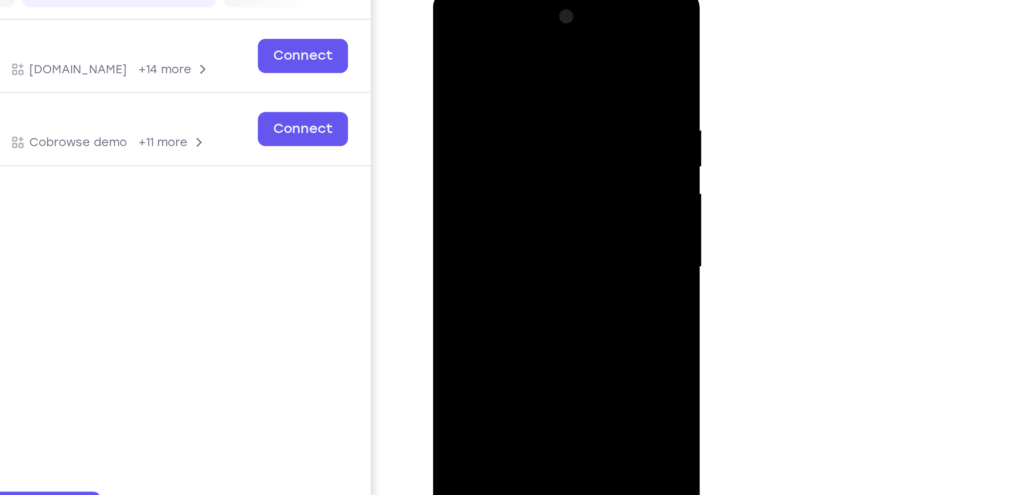
drag, startPoint x: 530, startPoint y: 70, endPoint x: 532, endPoint y: 128, distance: 57.9
click at [517, 128] on div at bounding box center [487, 101] width 97 height 216
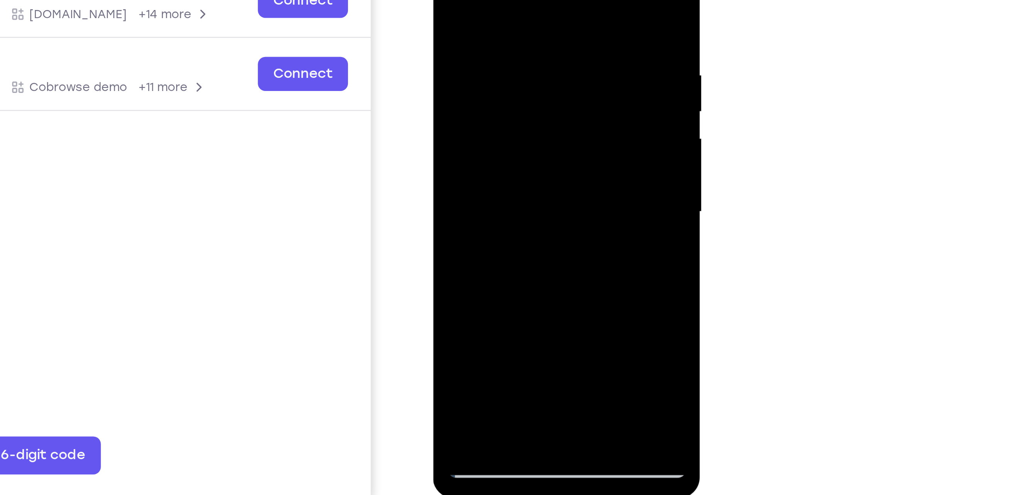
click at [501, 0] on div at bounding box center [487, 47] width 97 height 216
click at [517, 0] on div at bounding box center [487, 47] width 97 height 216
click at [495, 14] on div at bounding box center [487, 47] width 97 height 216
